Goal: Task Accomplishment & Management: Manage account settings

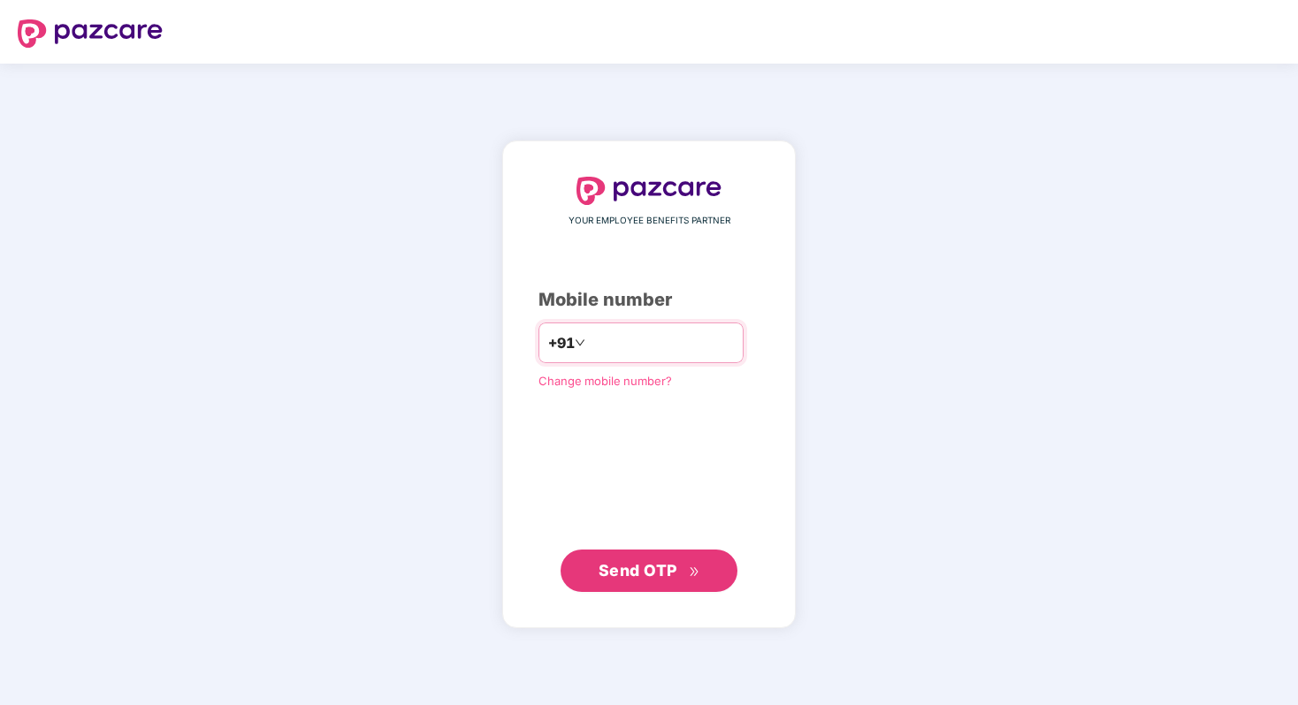
type input "**********"
click at [703, 575] on button "Send OTP" at bounding box center [648, 571] width 177 height 42
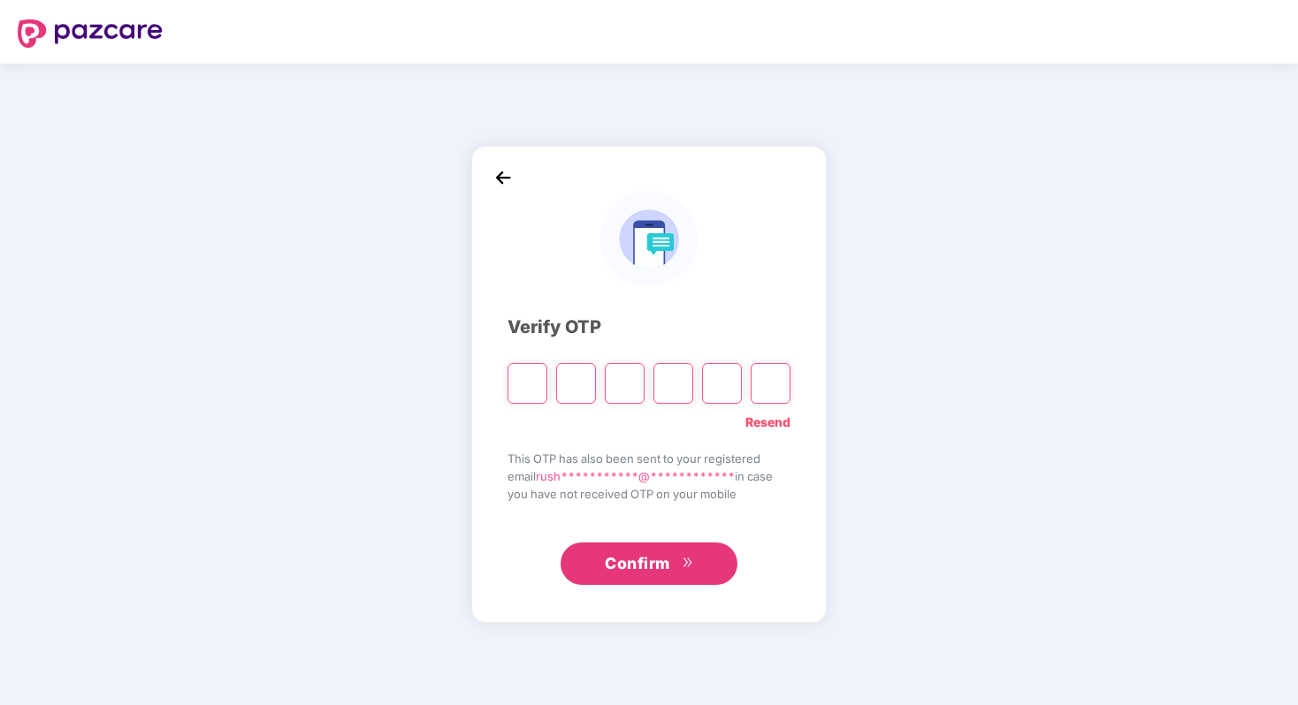
type input "*"
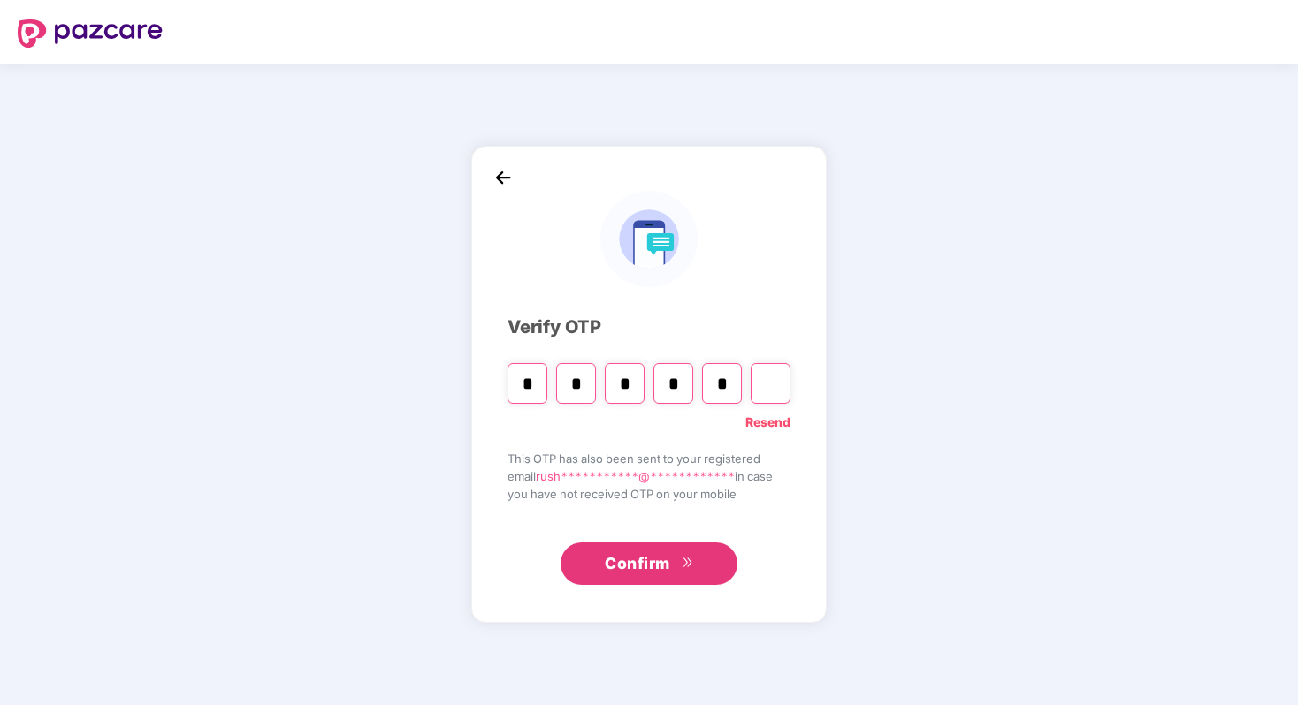
type input "*"
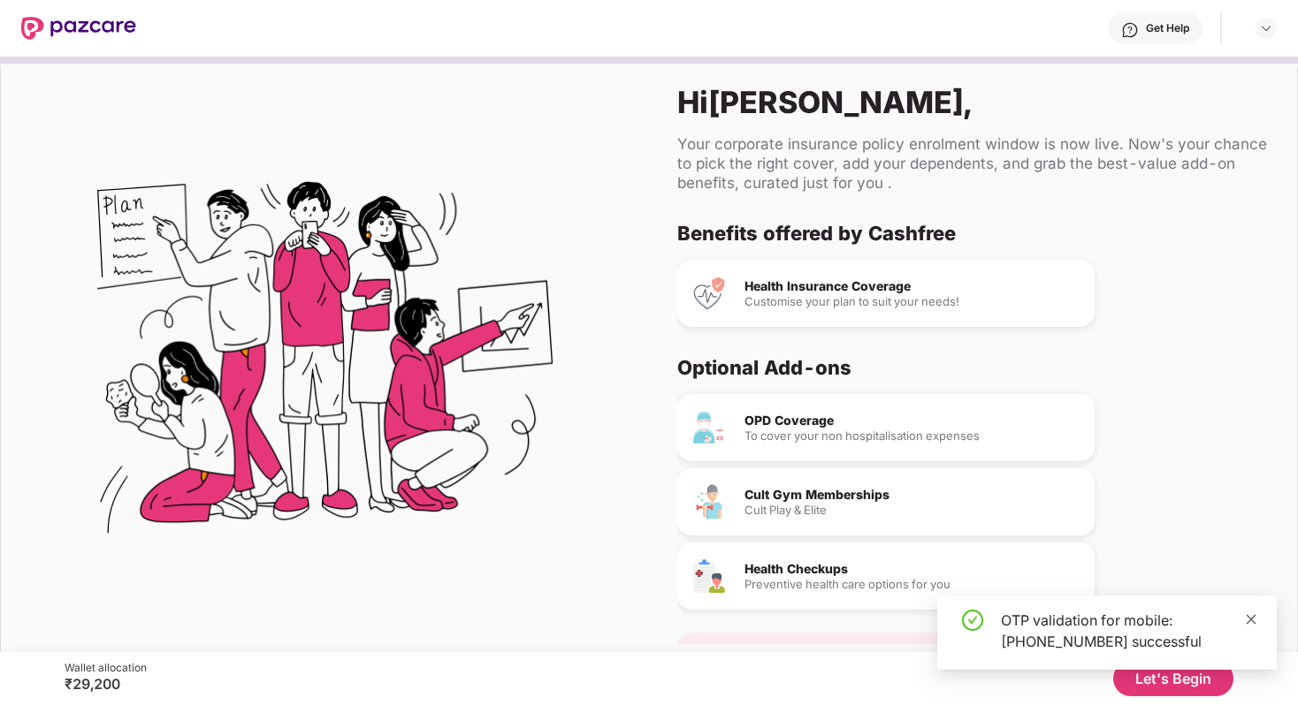
click at [1252, 618] on icon "close" at bounding box center [1251, 619] width 10 height 10
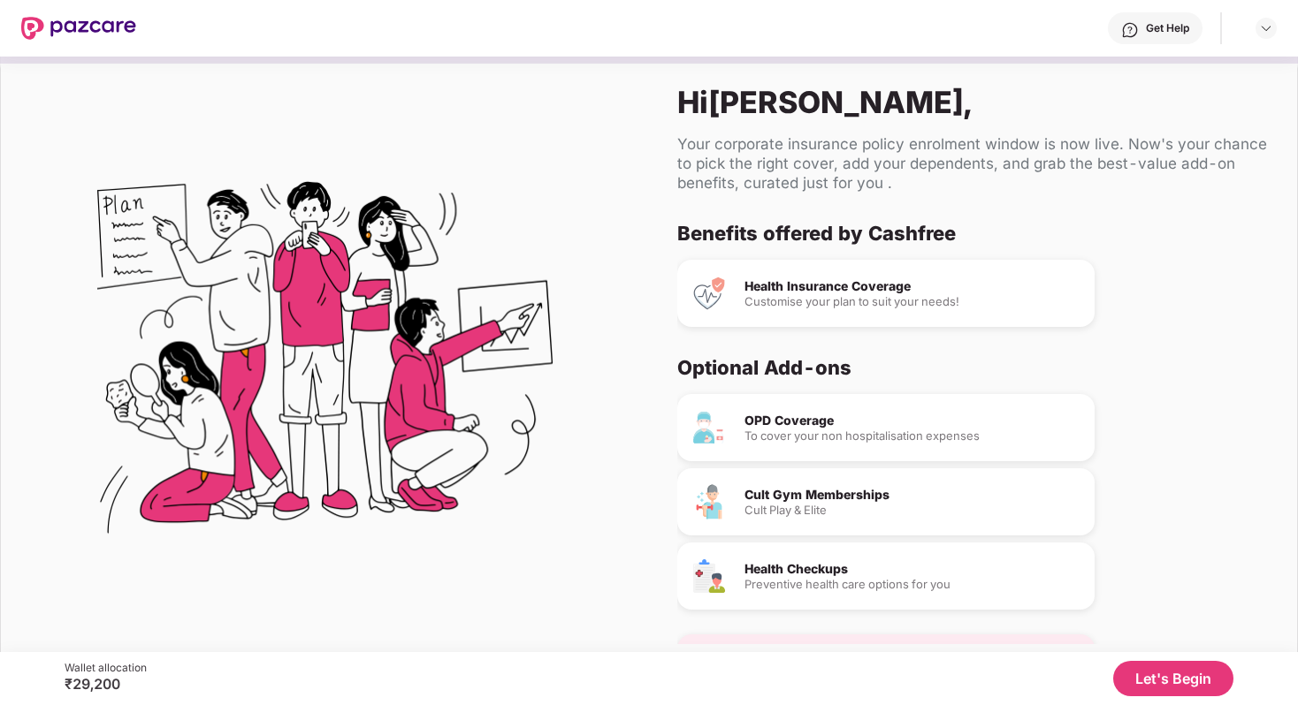
click at [839, 495] on div "Cult Gym Memberships" at bounding box center [912, 495] width 336 height 12
click at [848, 510] on div "Cult Play & Elite" at bounding box center [912, 510] width 336 height 11
click at [1156, 676] on button "Let's Begin" at bounding box center [1173, 678] width 120 height 35
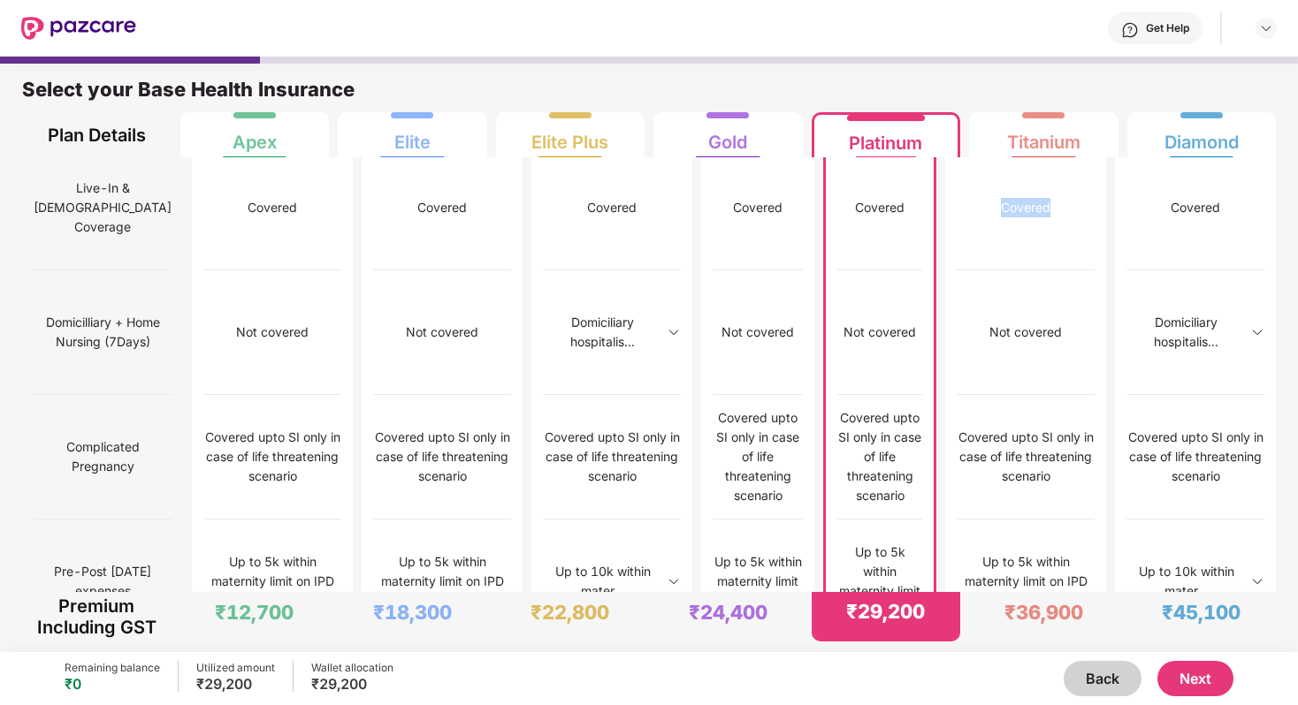
scroll to position [1378, 0]
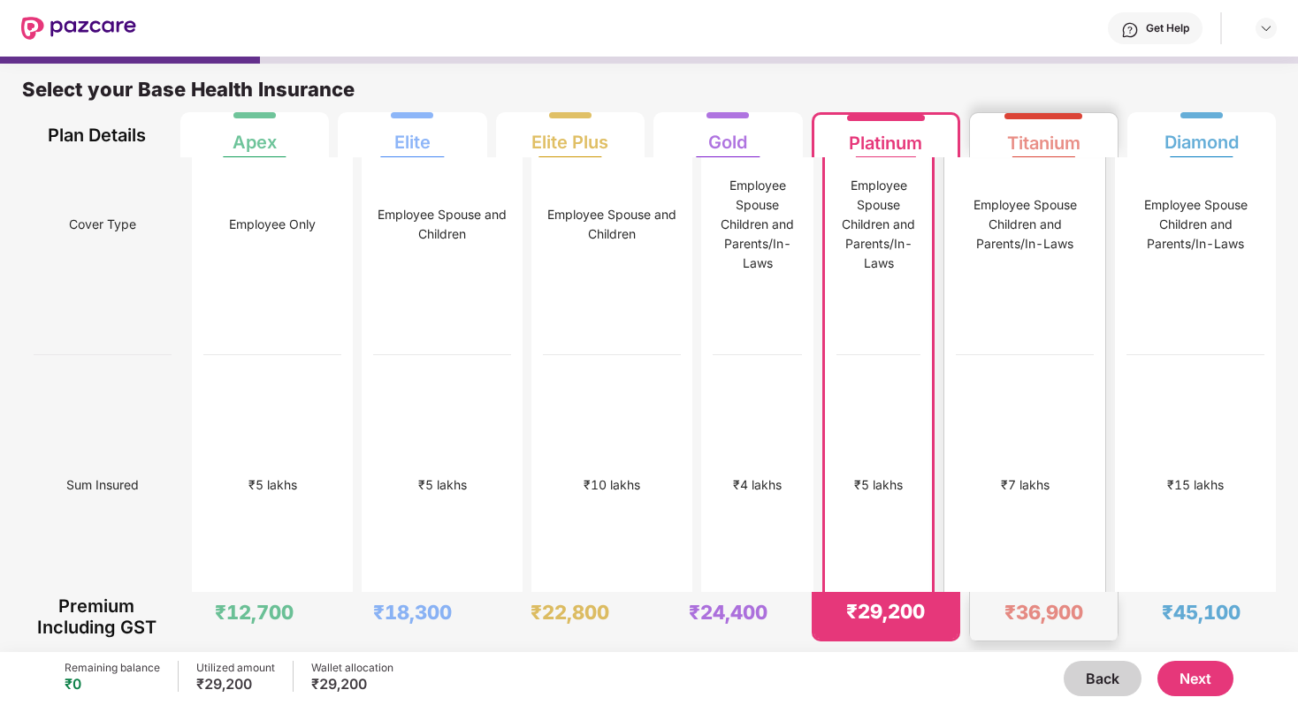
scroll to position [0, 0]
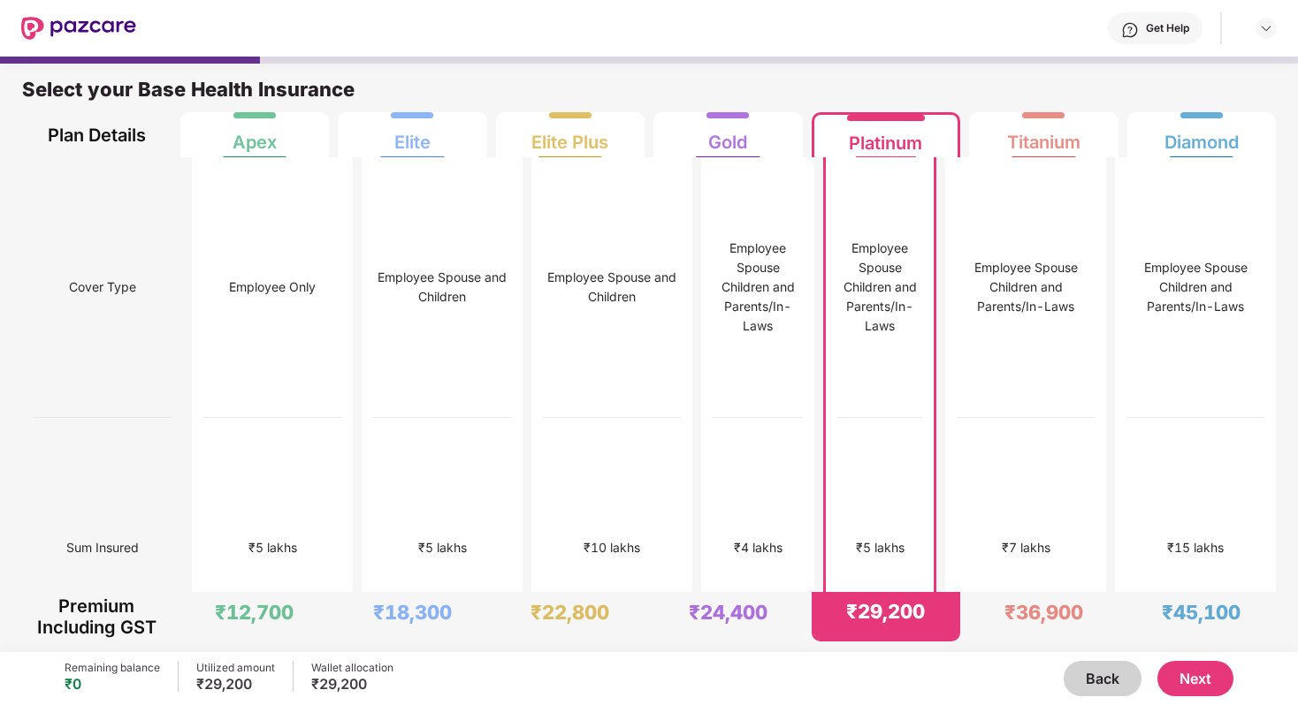
click at [1193, 684] on button "Next" at bounding box center [1195, 678] width 76 height 35
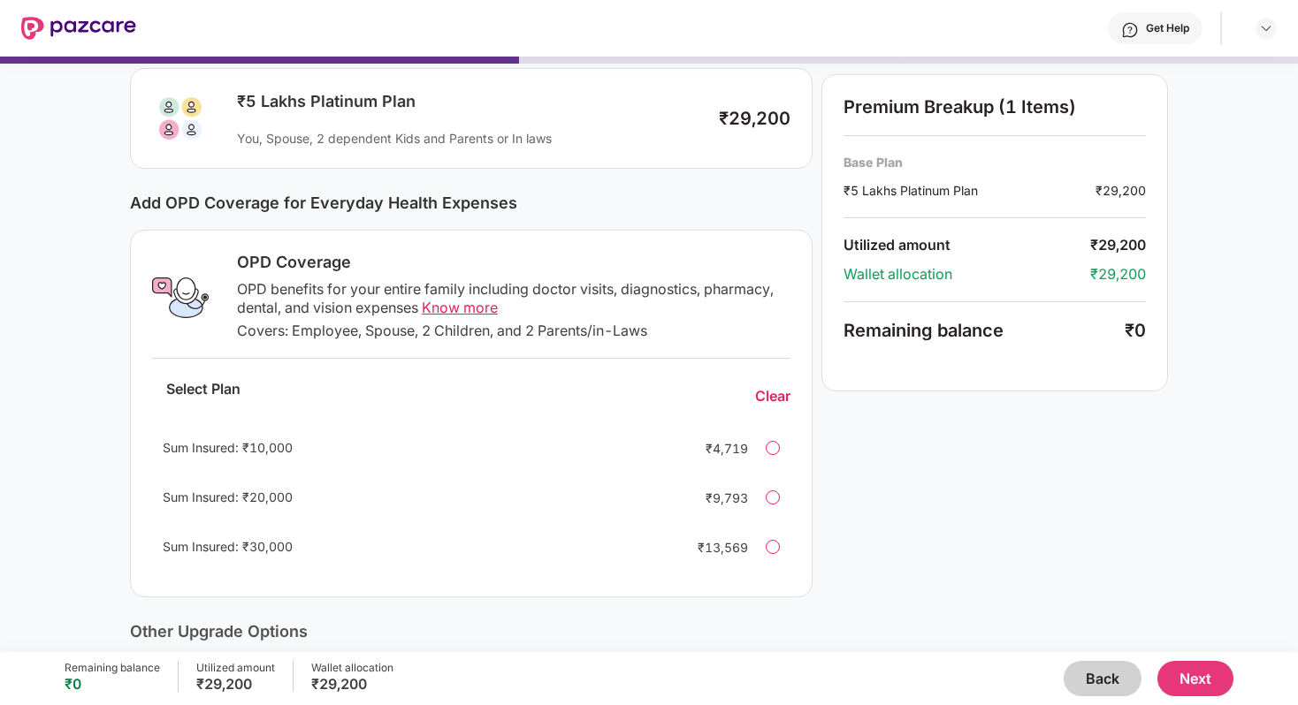
scroll to position [116, 0]
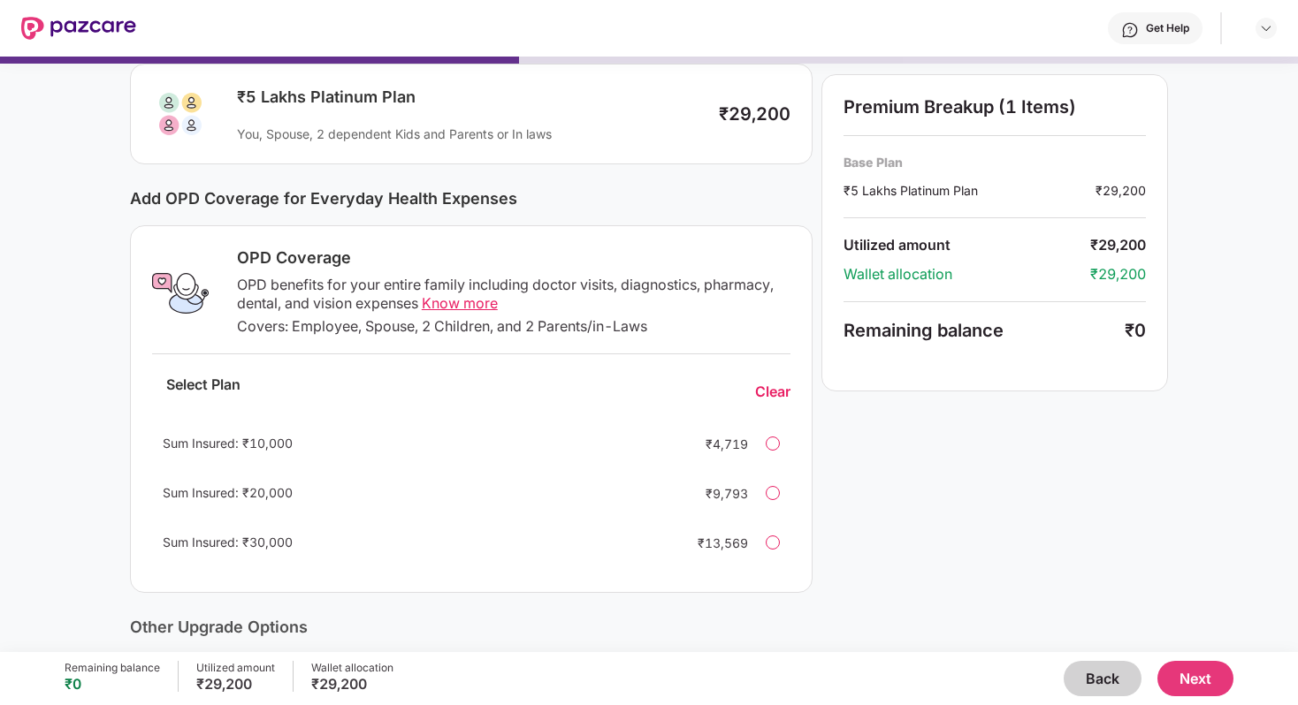
click at [457, 308] on span "Know more" at bounding box center [460, 303] width 76 height 18
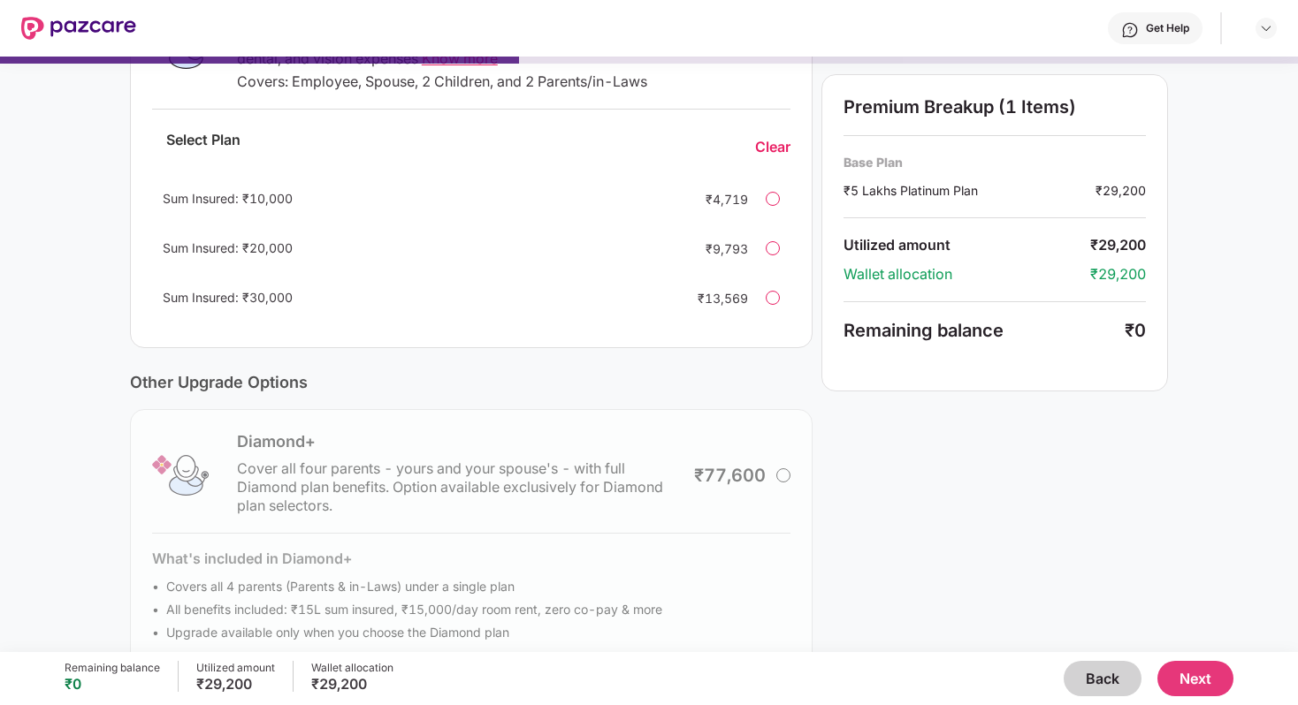
scroll to position [398, 0]
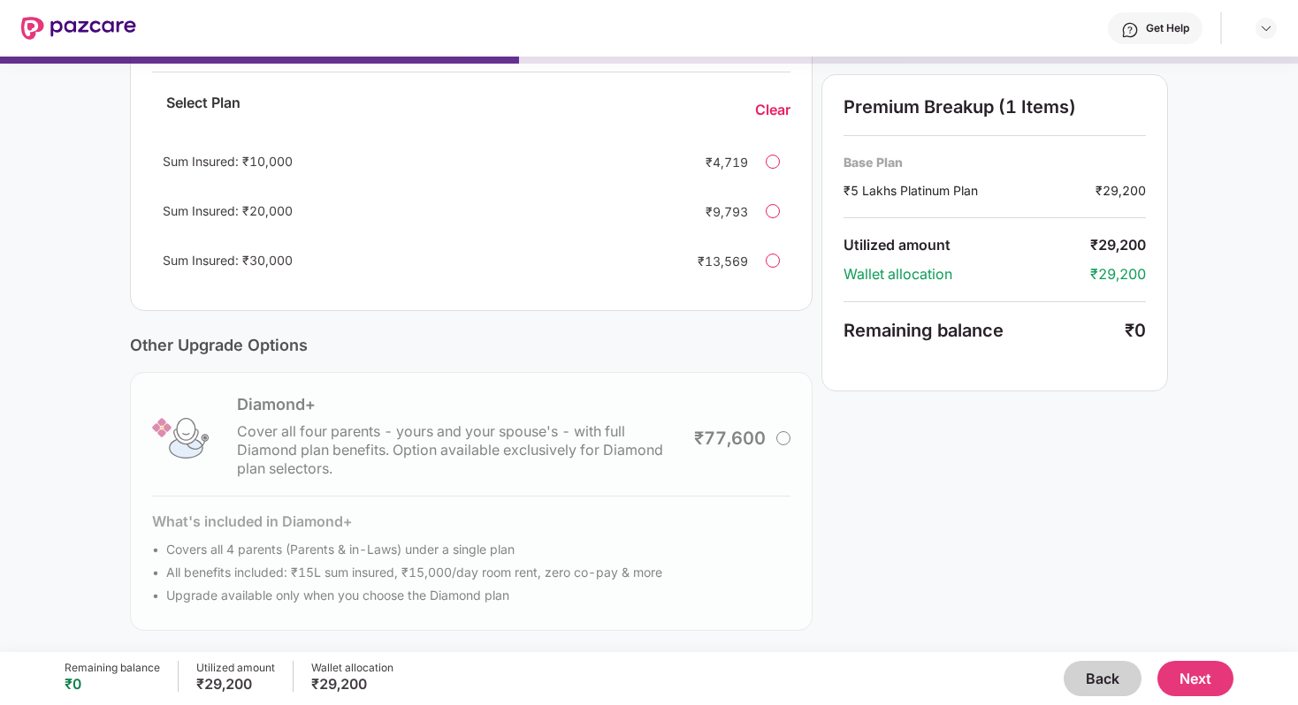
click at [1206, 684] on button "Next" at bounding box center [1195, 678] width 76 height 35
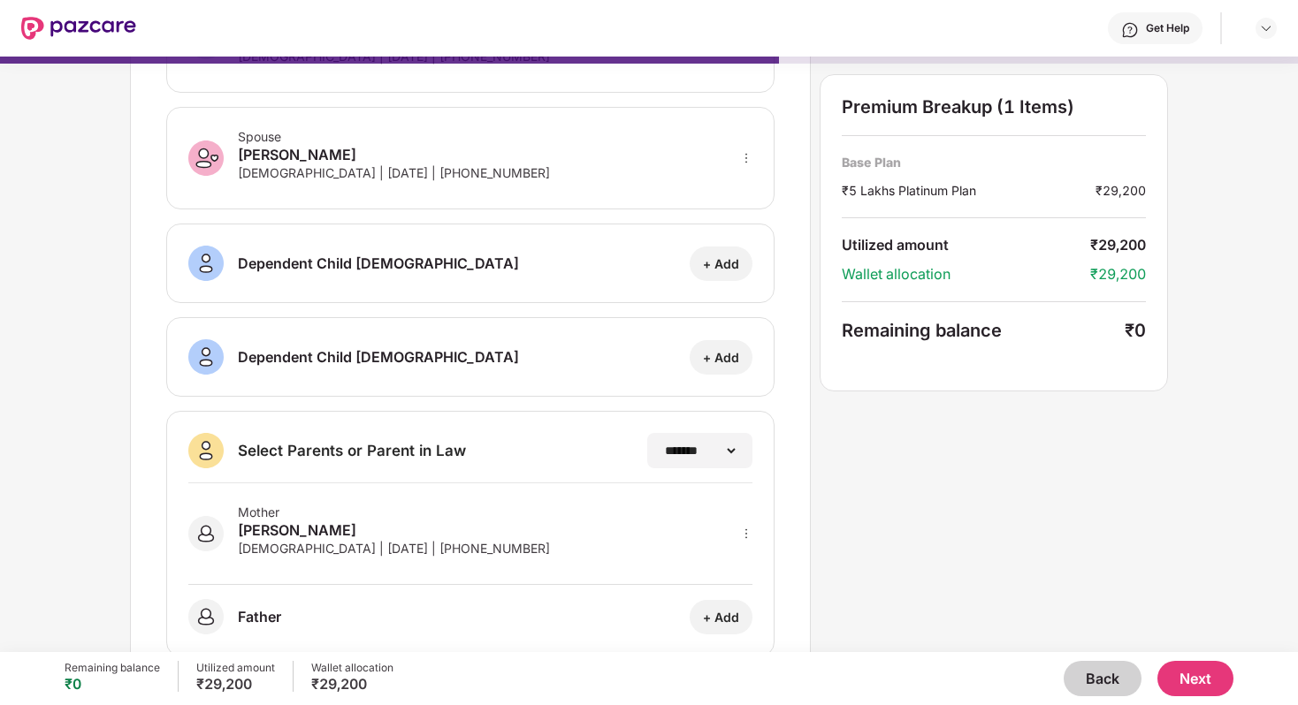
scroll to position [206, 0]
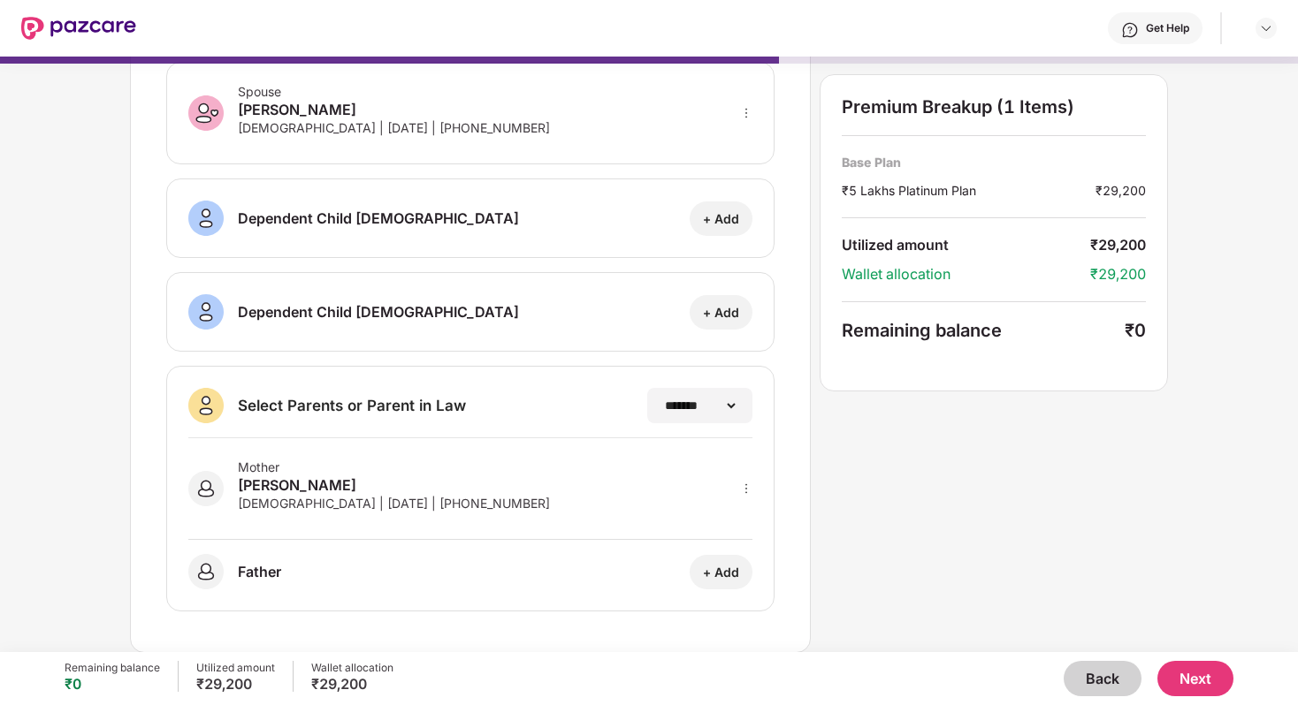
click at [1202, 681] on button "Next" at bounding box center [1195, 678] width 76 height 35
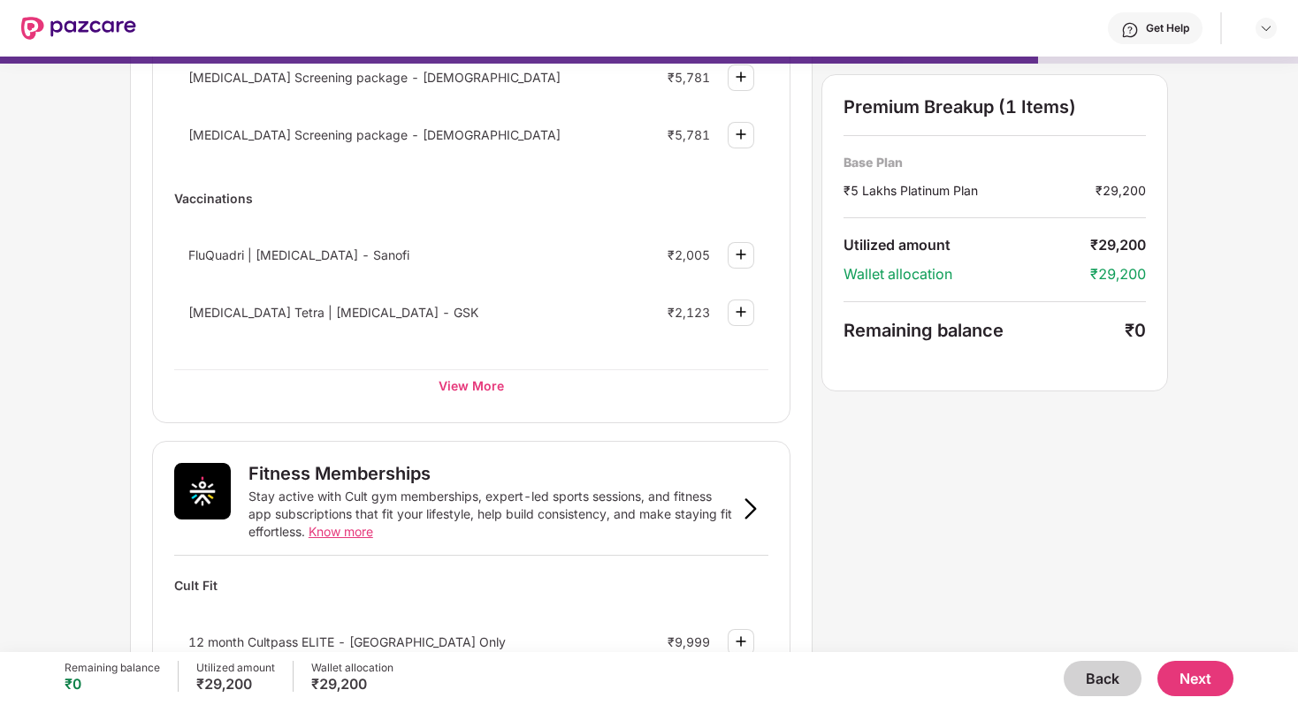
scroll to position [306, 0]
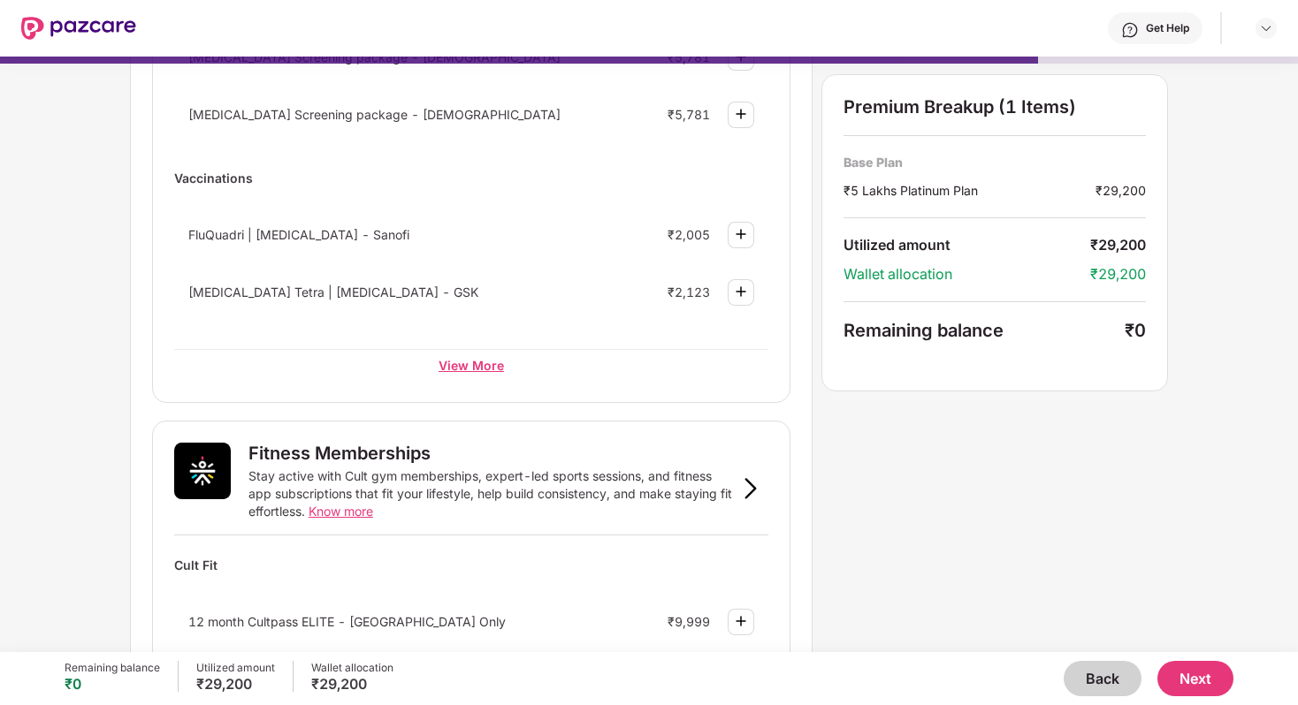
click at [469, 365] on div "View More" at bounding box center [471, 365] width 594 height 32
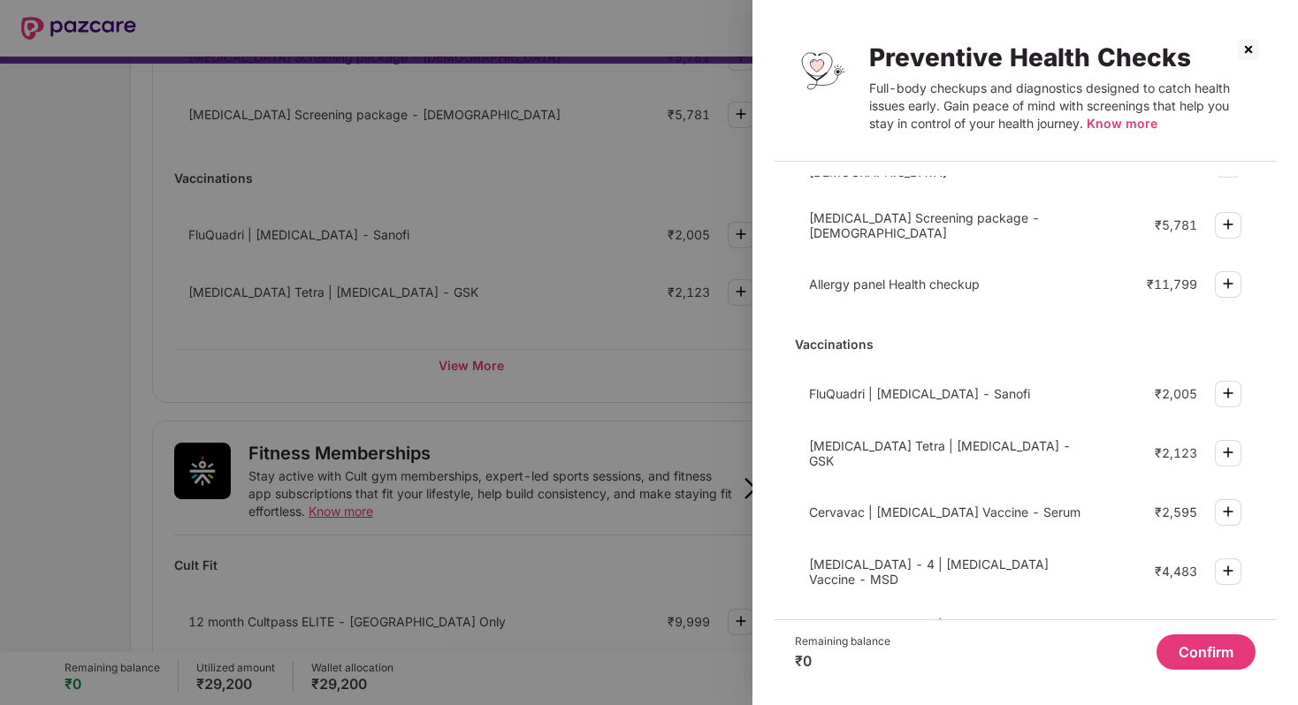
scroll to position [480, 0]
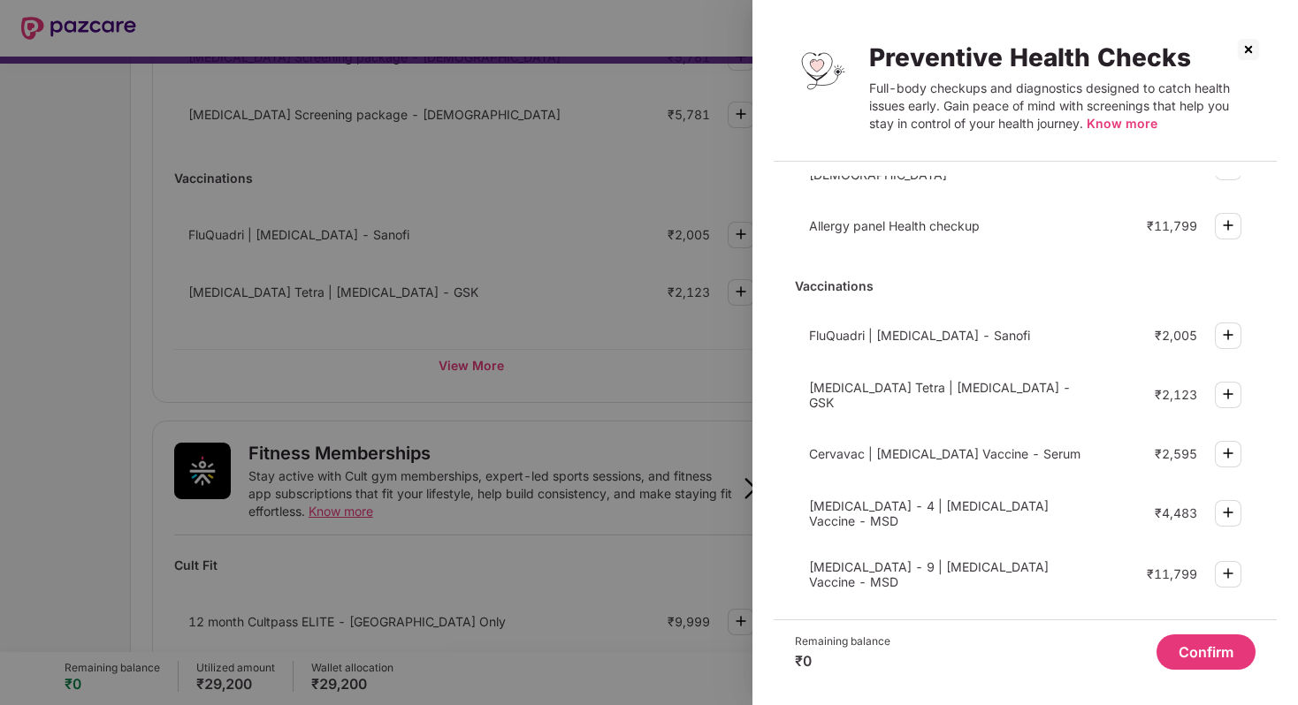
click at [1246, 57] on img at bounding box center [1248, 49] width 28 height 28
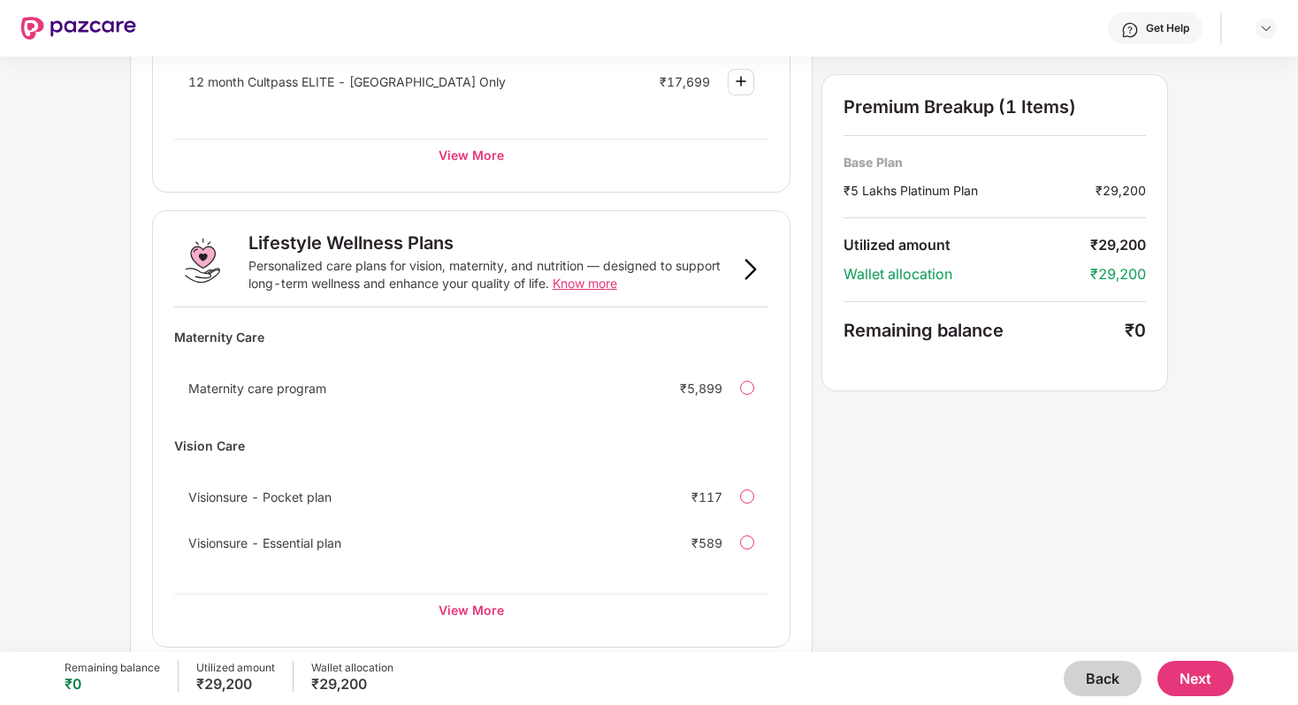
scroll to position [1036, 0]
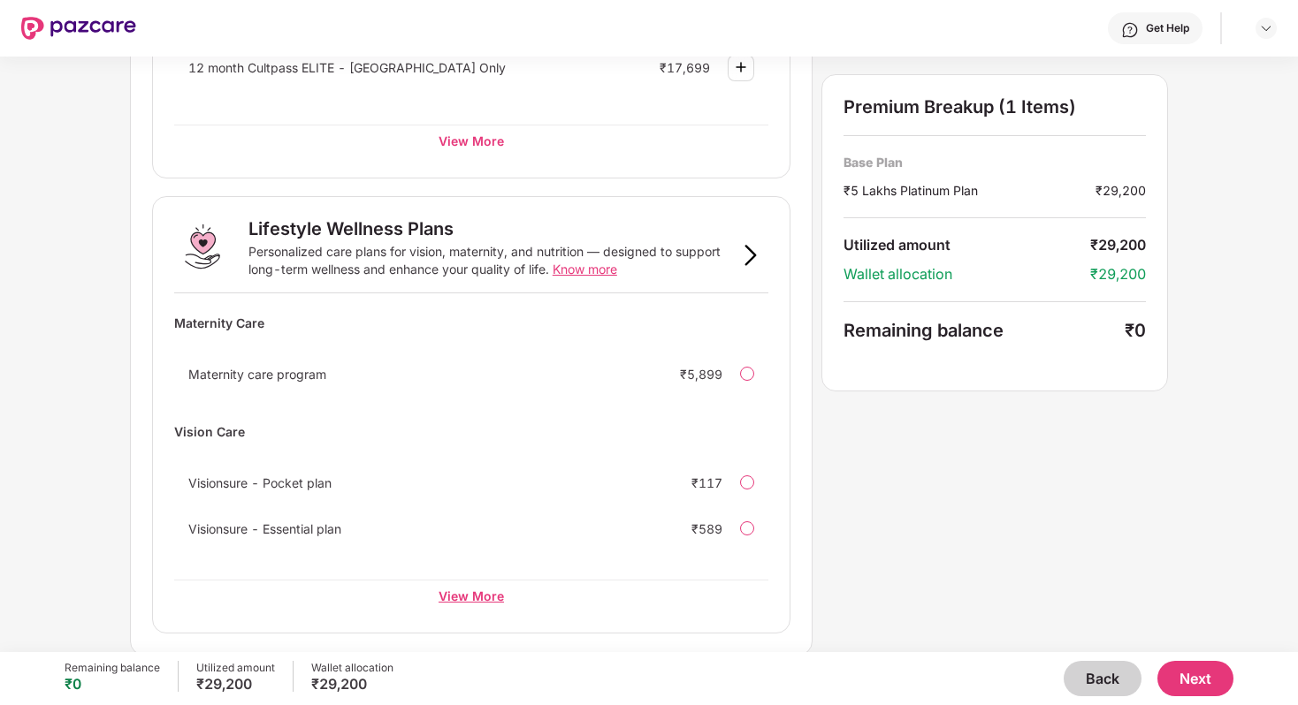
click at [467, 599] on div "View More" at bounding box center [471, 596] width 594 height 32
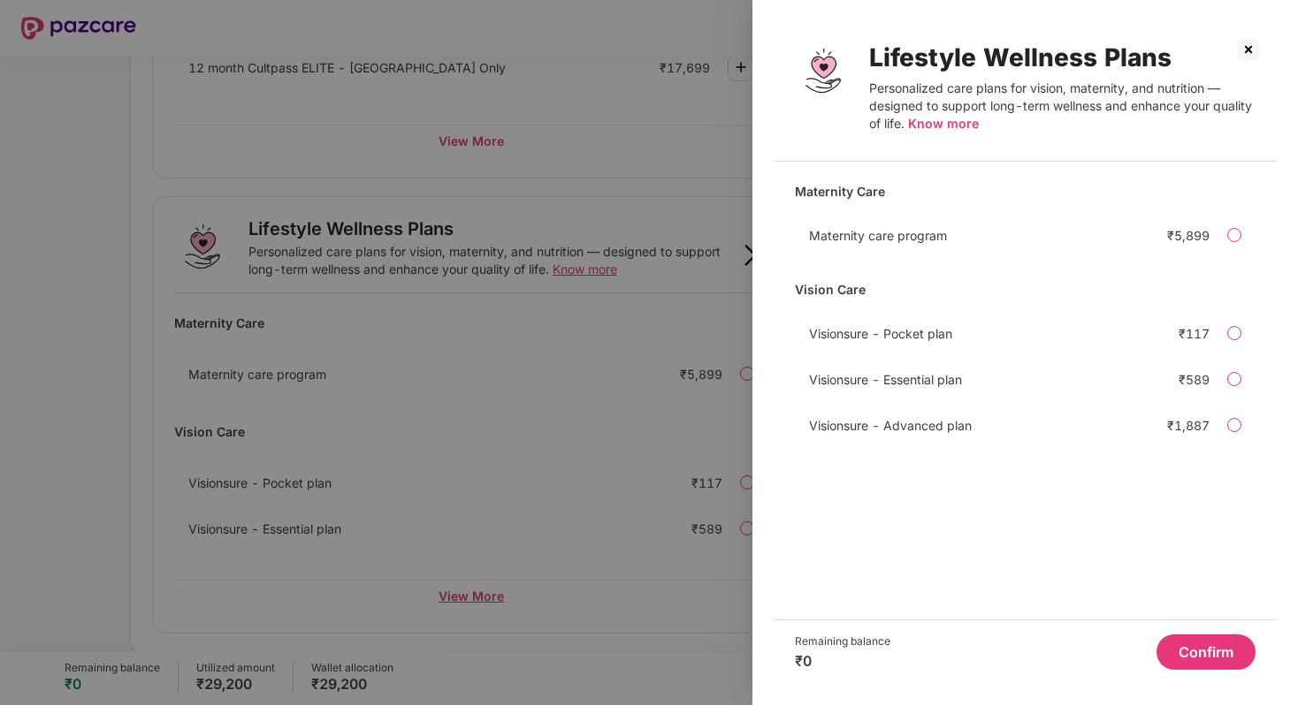
scroll to position [0, 0]
click at [1247, 47] on img at bounding box center [1248, 49] width 28 height 28
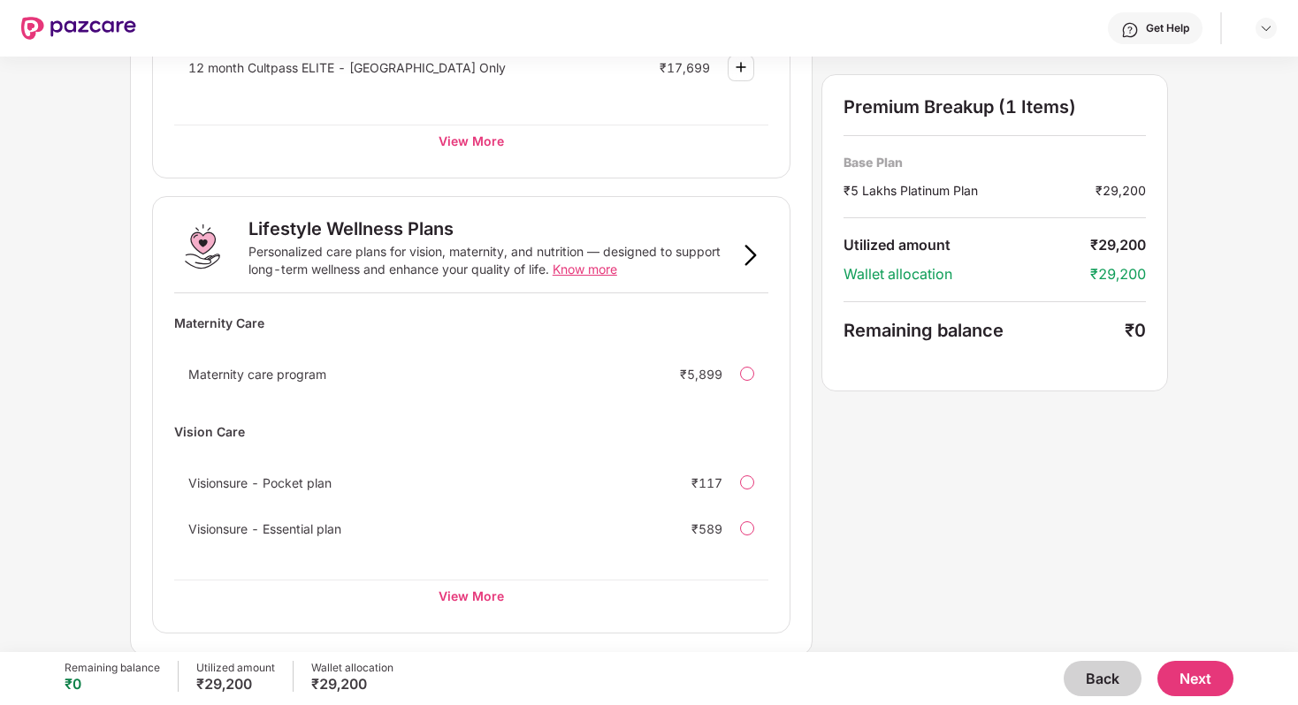
click at [584, 271] on span "Know more" at bounding box center [585, 269] width 65 height 15
click at [1211, 684] on button "Next" at bounding box center [1195, 678] width 76 height 35
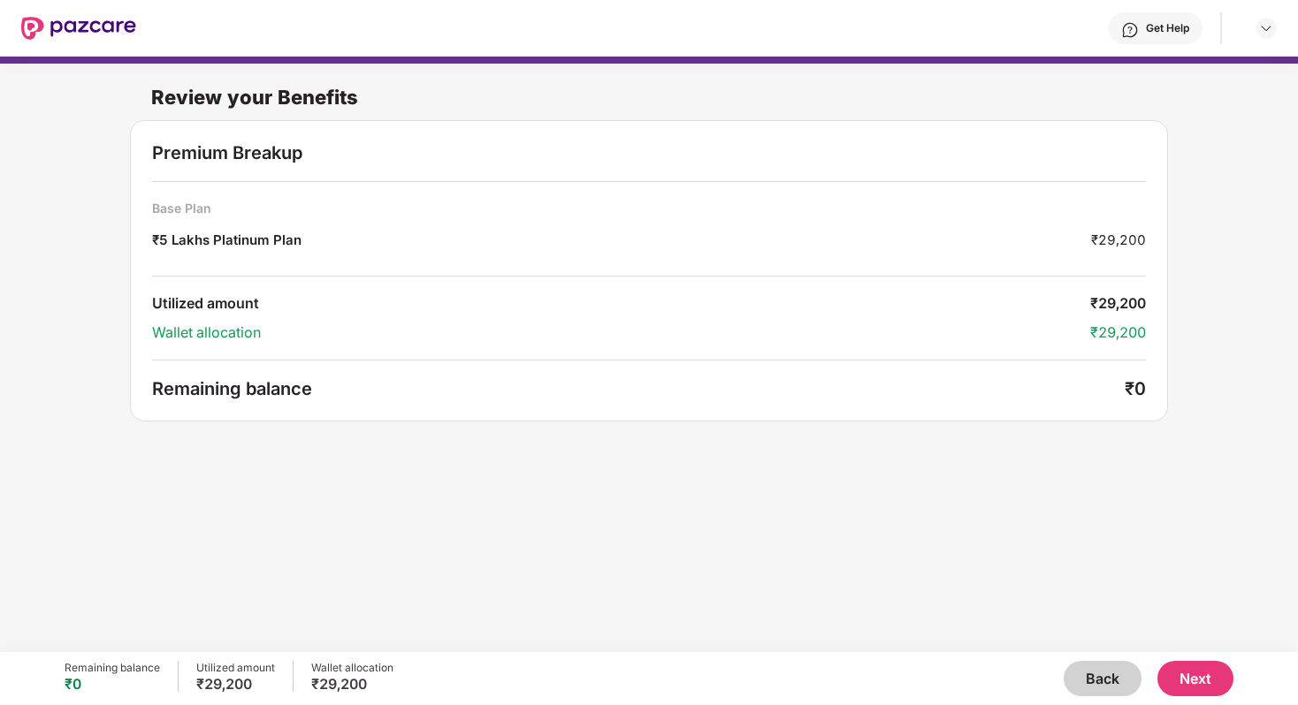
click at [1111, 682] on button "Back" at bounding box center [1102, 678] width 78 height 35
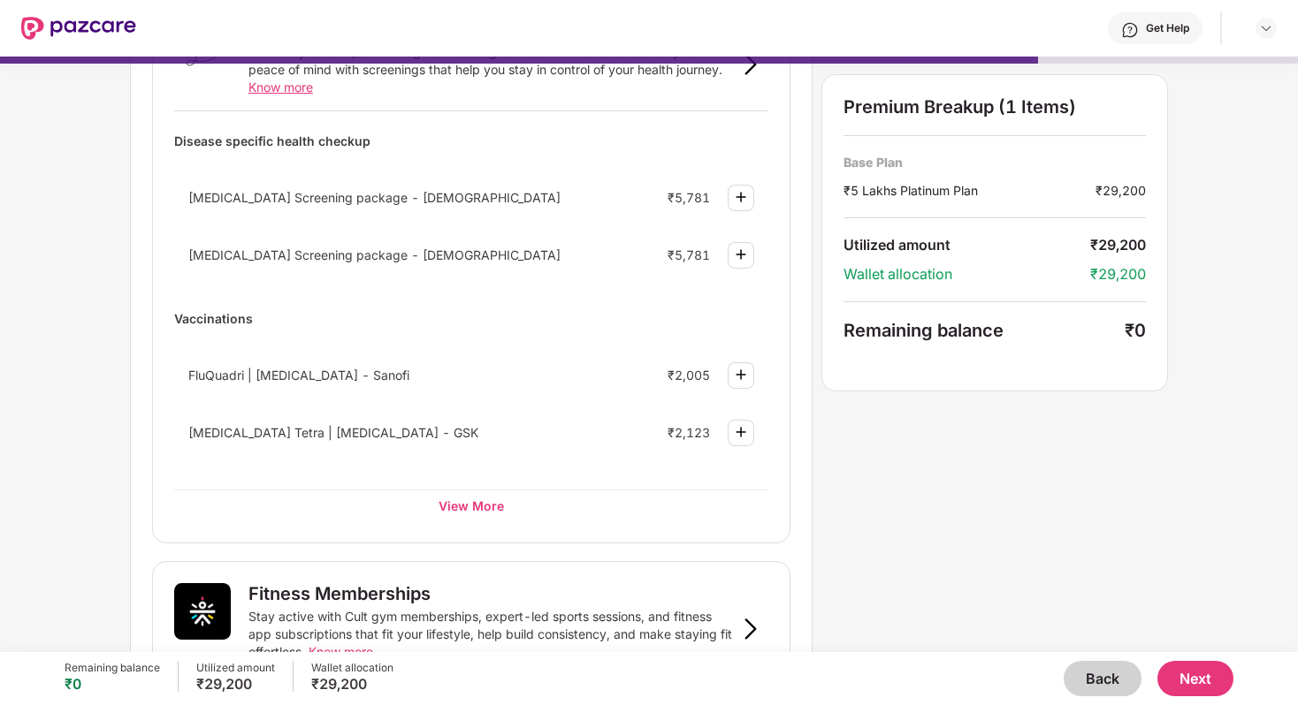
scroll to position [168, 0]
click at [486, 507] on div "View More" at bounding box center [471, 503] width 594 height 32
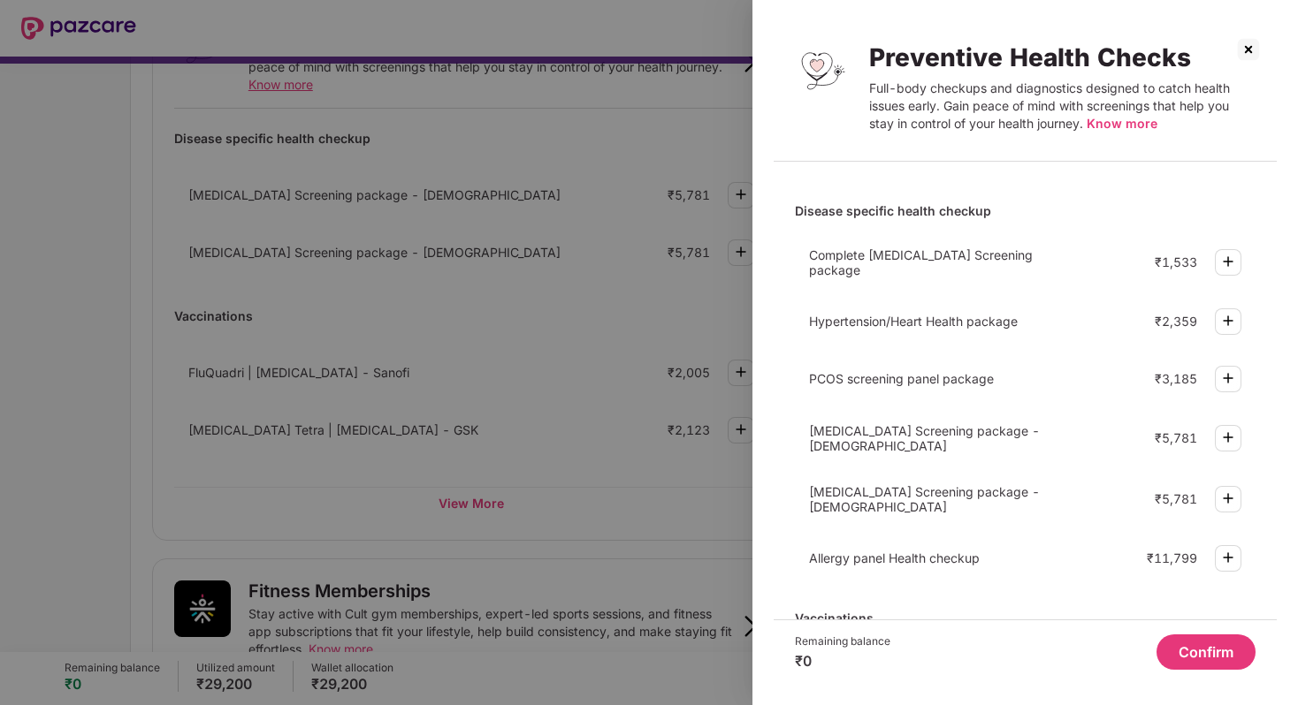
scroll to position [480, 0]
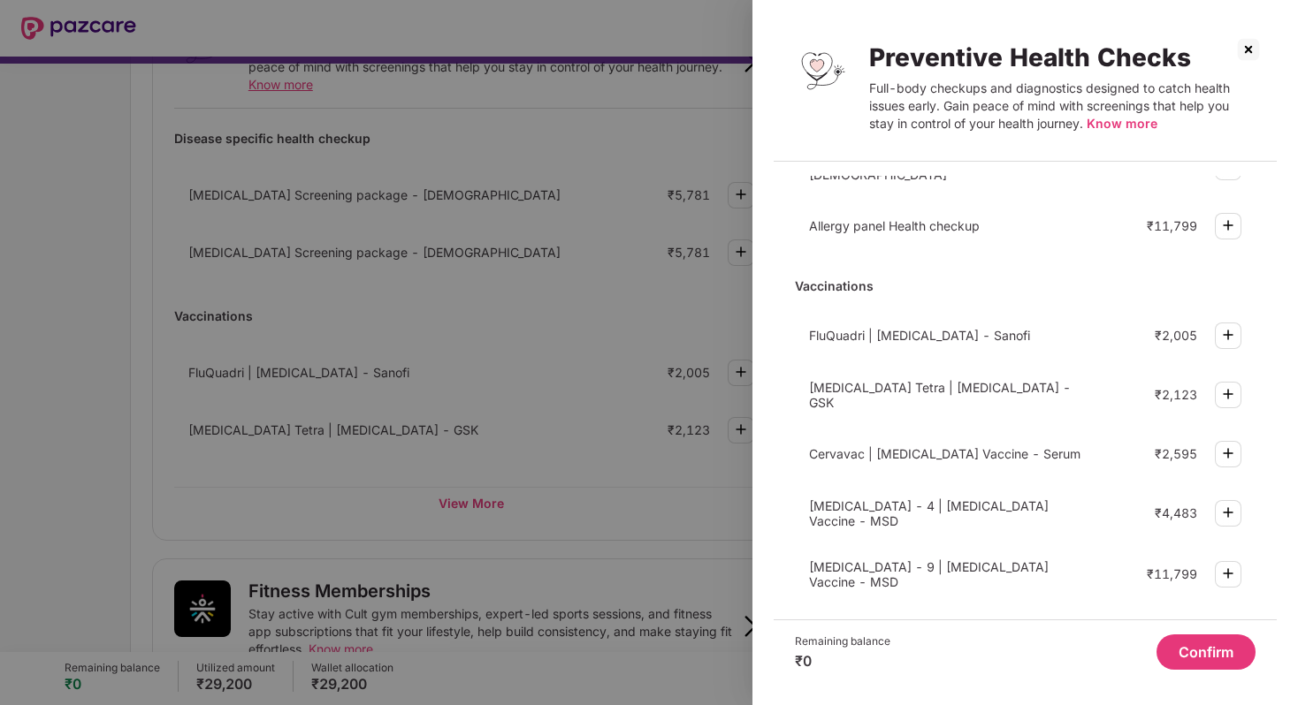
click at [1249, 55] on img at bounding box center [1248, 49] width 28 height 28
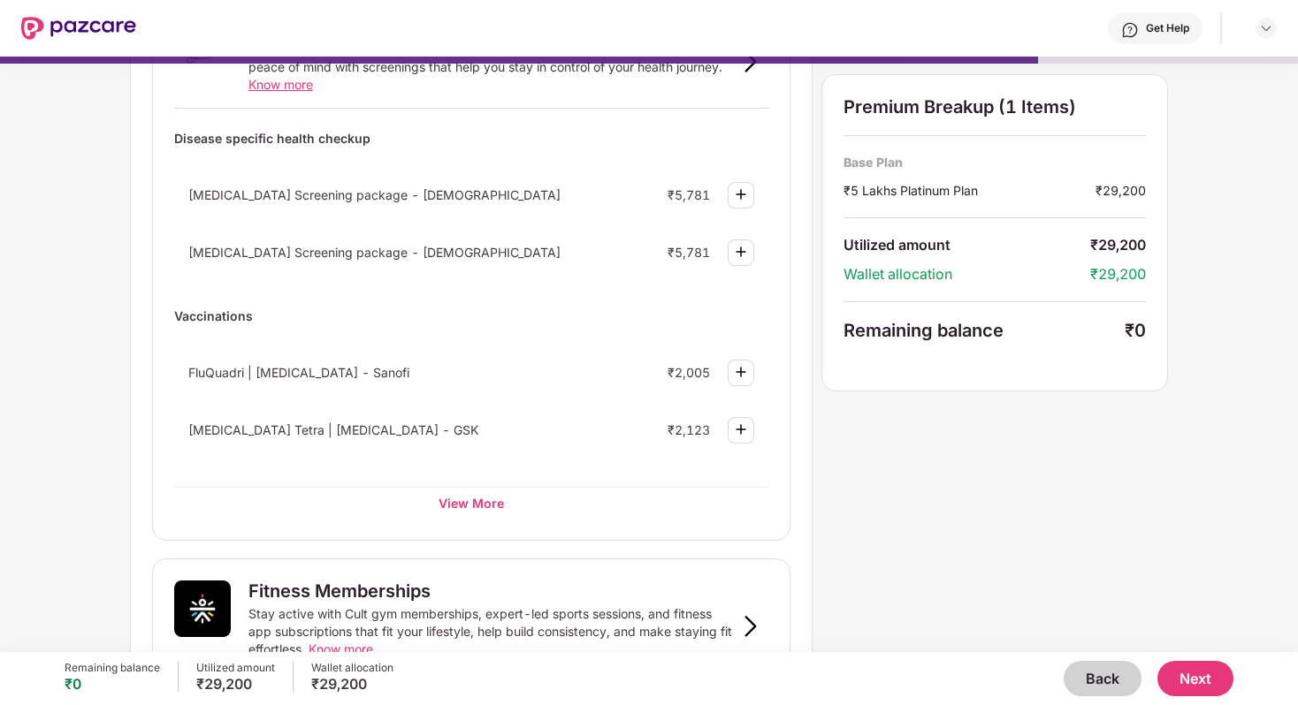
scroll to position [1036, 0]
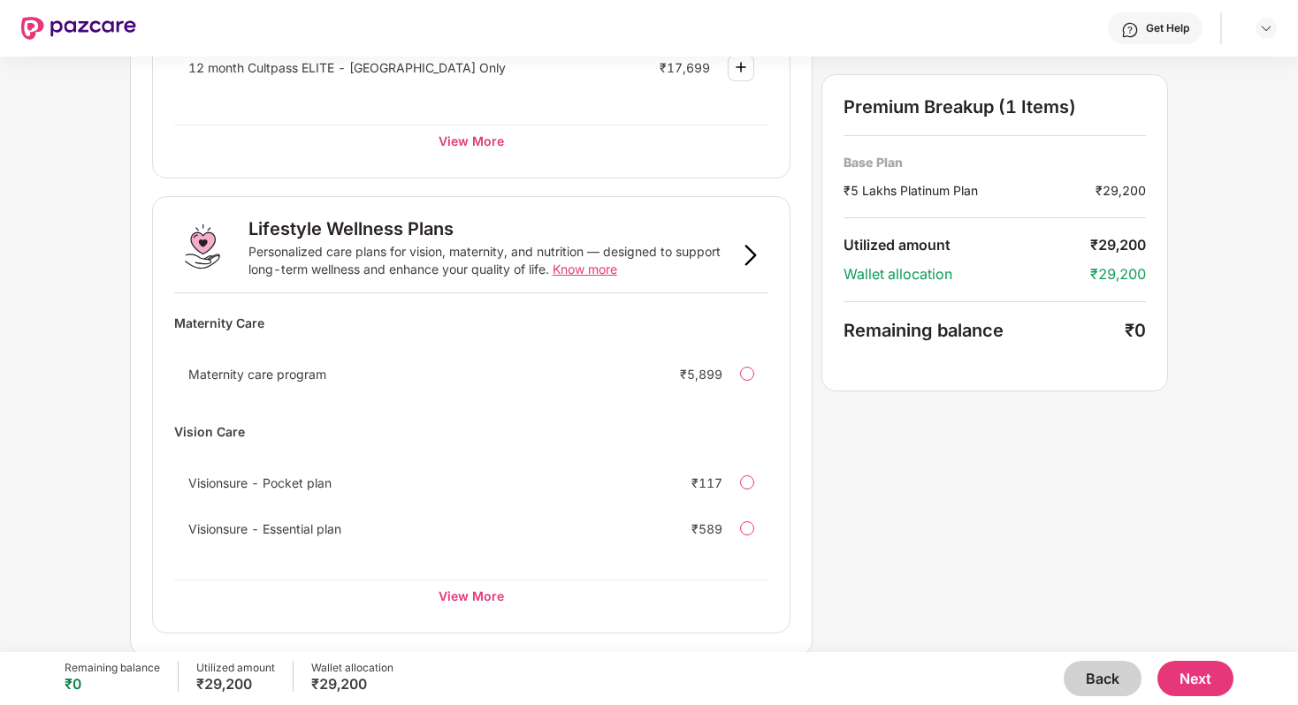
click at [1193, 690] on button "Next" at bounding box center [1195, 678] width 76 height 35
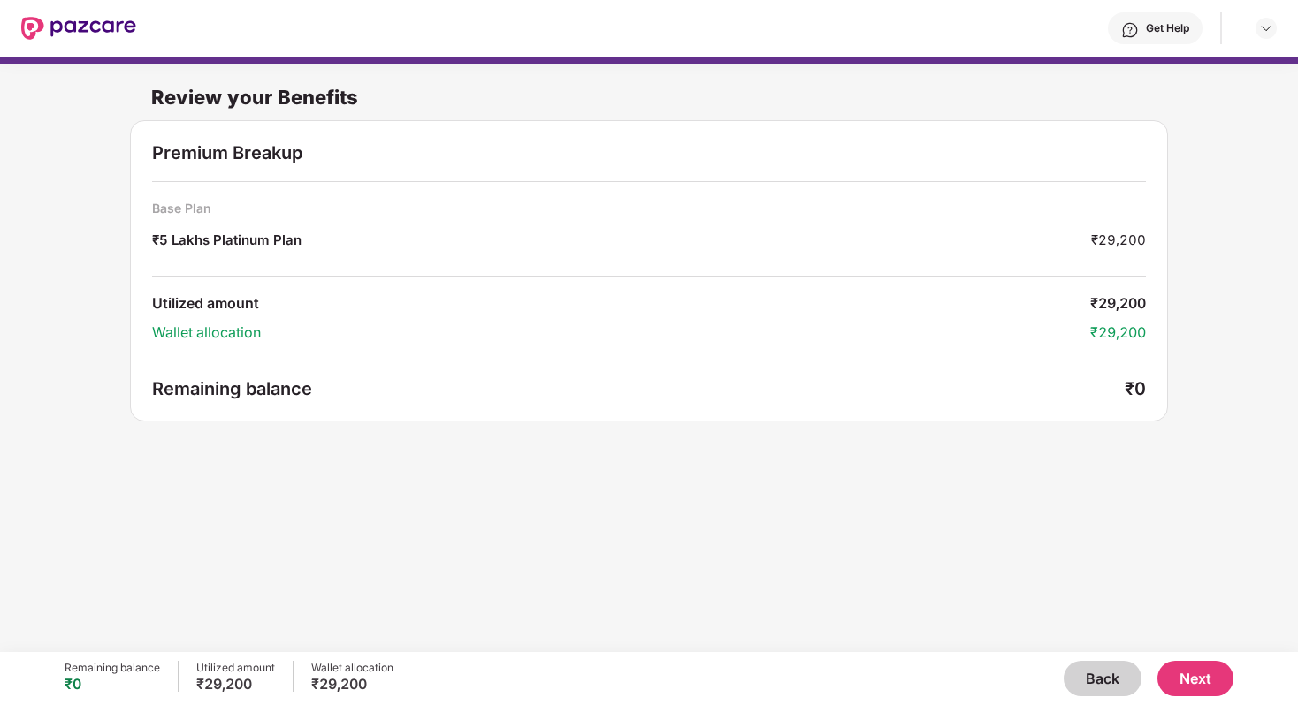
click at [1199, 681] on button "Next" at bounding box center [1195, 678] width 76 height 35
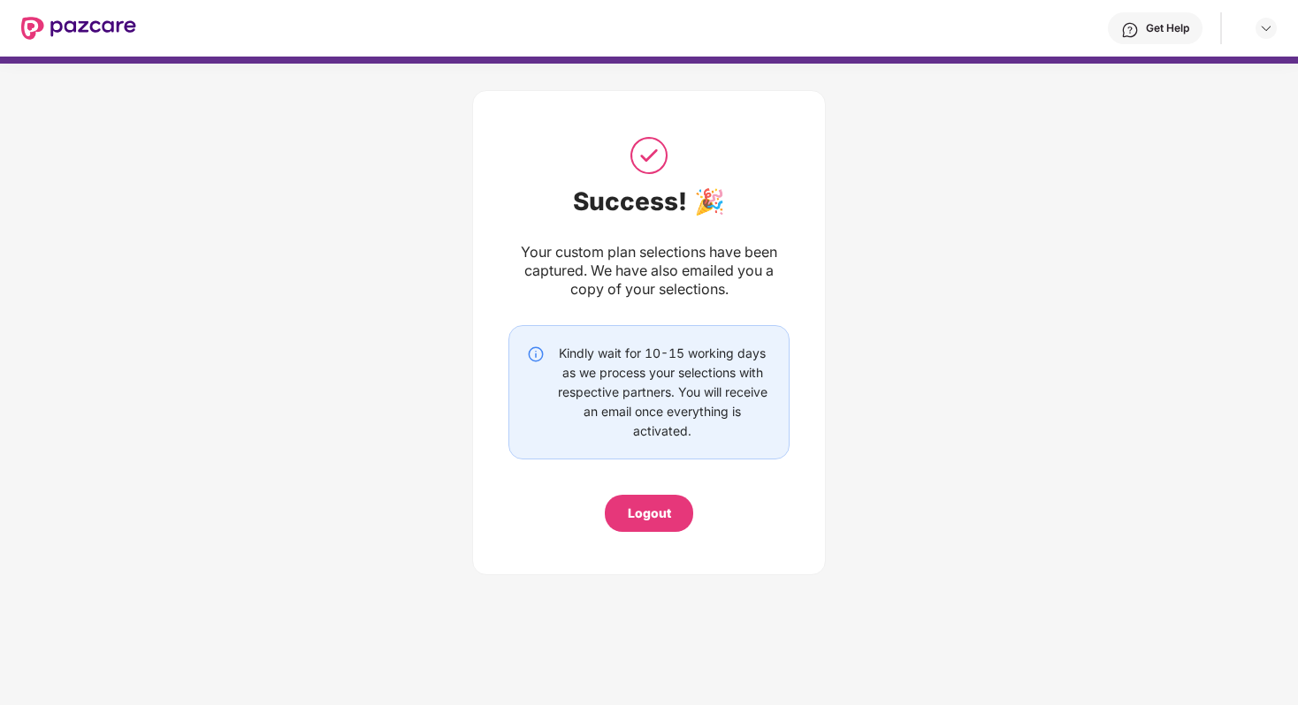
click at [645, 521] on div "Logout" at bounding box center [649, 513] width 43 height 19
